Goal: Find specific page/section: Find specific page/section

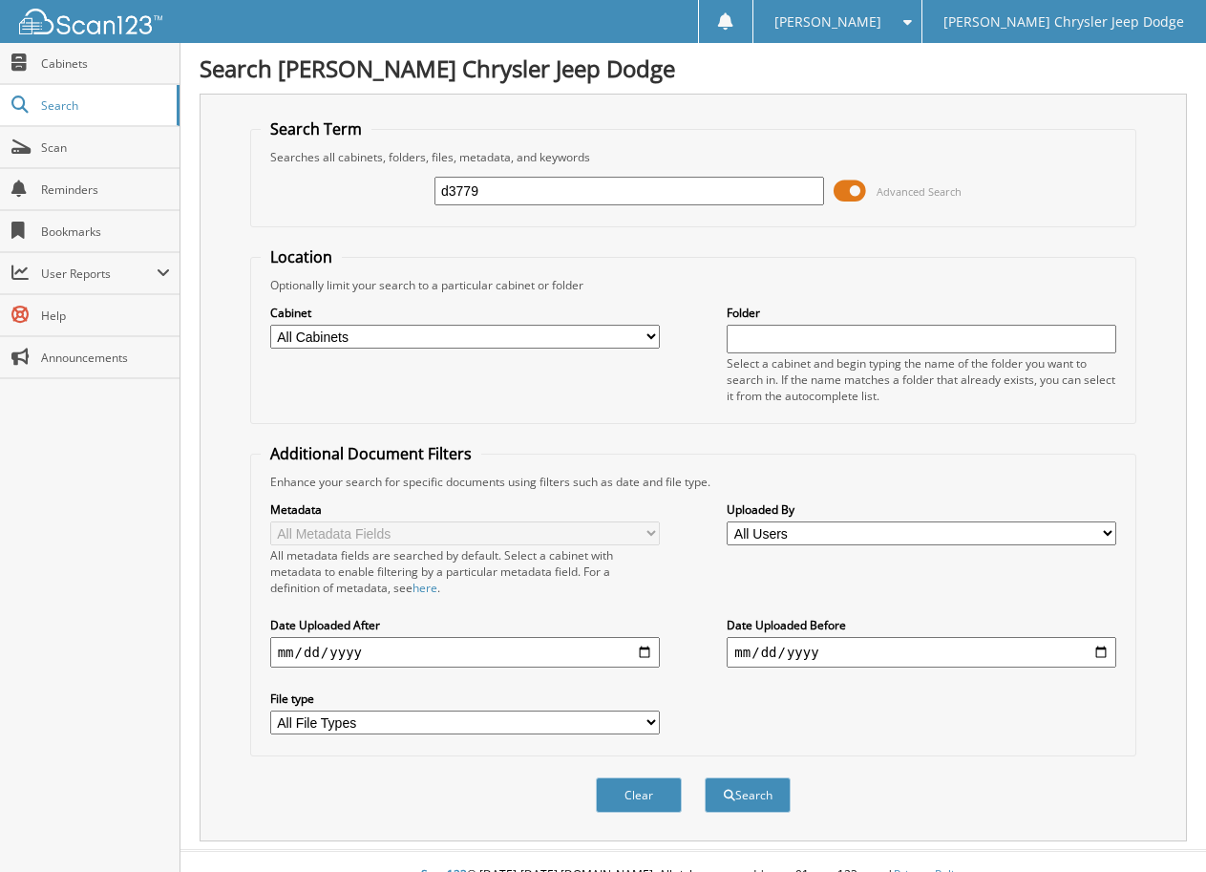
type input "d3779"
click at [705, 777] on button "Search" at bounding box center [748, 794] width 86 height 35
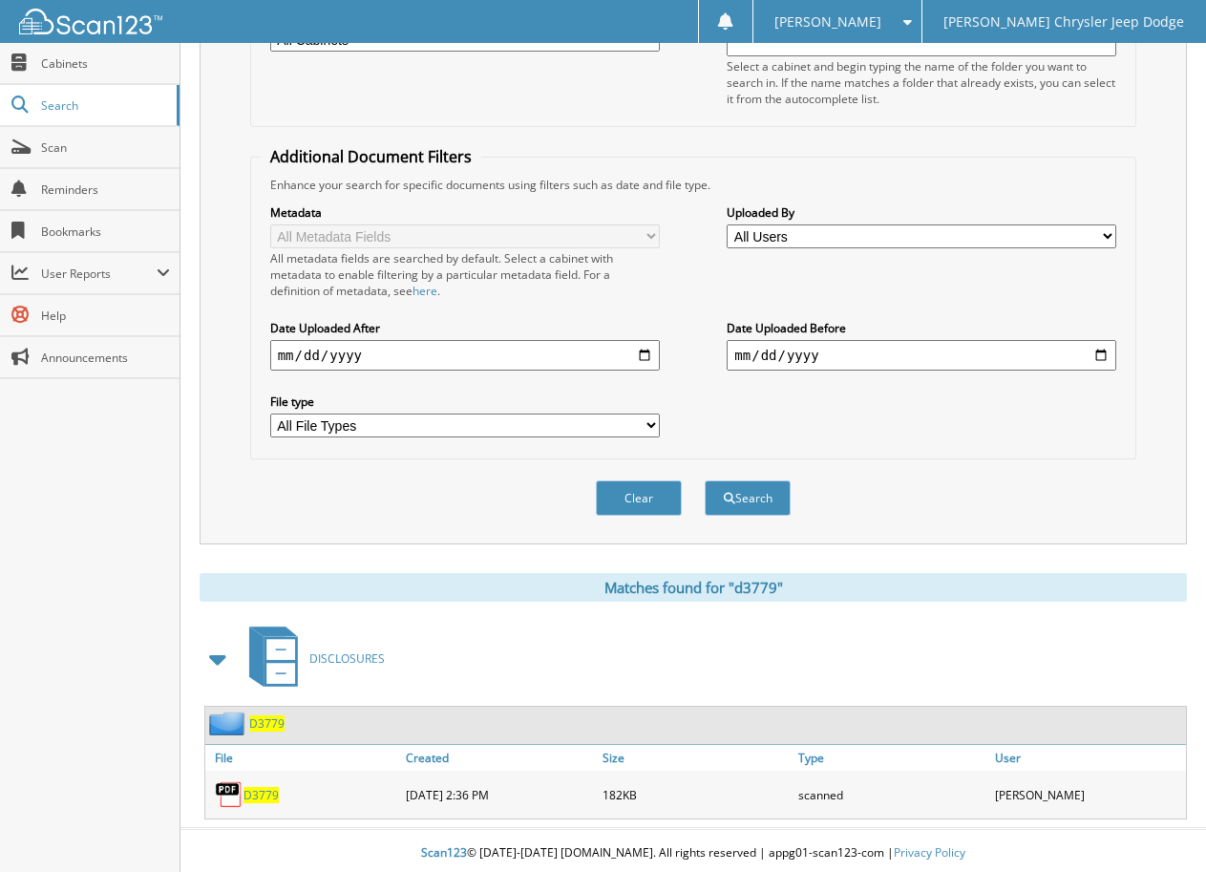
scroll to position [303, 0]
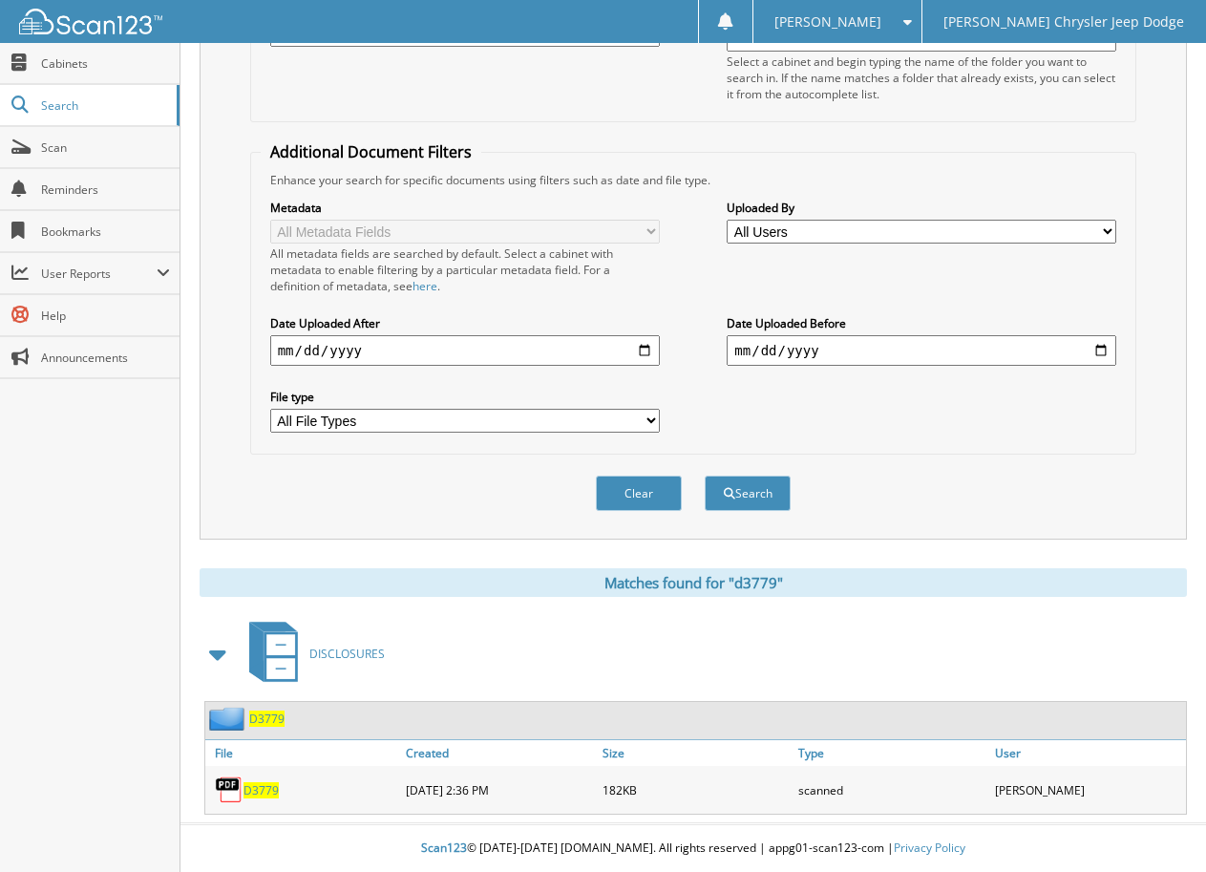
click at [265, 791] on span "D3779" at bounding box center [260, 790] width 35 height 16
click at [258, 793] on span "D3779" at bounding box center [260, 790] width 35 height 16
